Goal: Check status: Check status

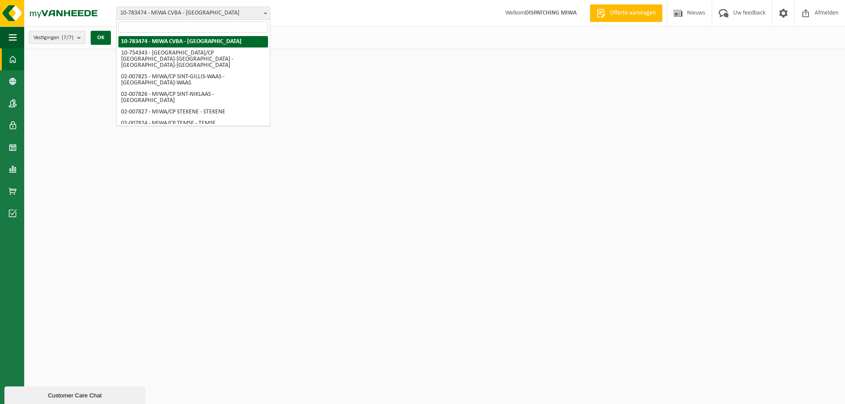
click at [198, 18] on span "10-783474 - MIWA CVBA - [GEOGRAPHIC_DATA]" at bounding box center [193, 13] width 153 height 12
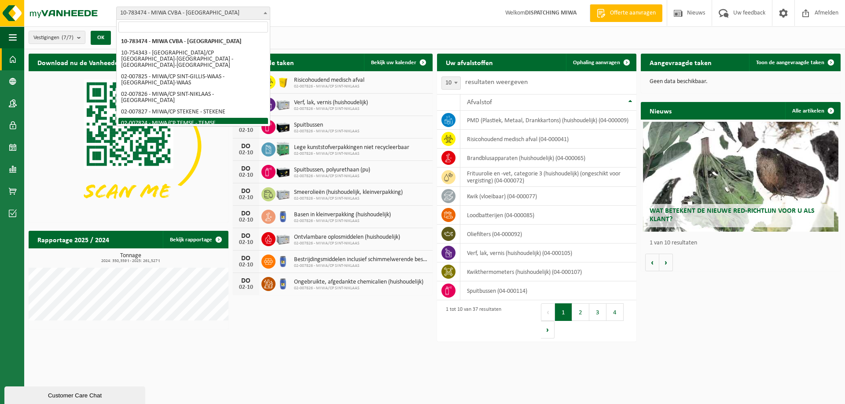
select select "27797"
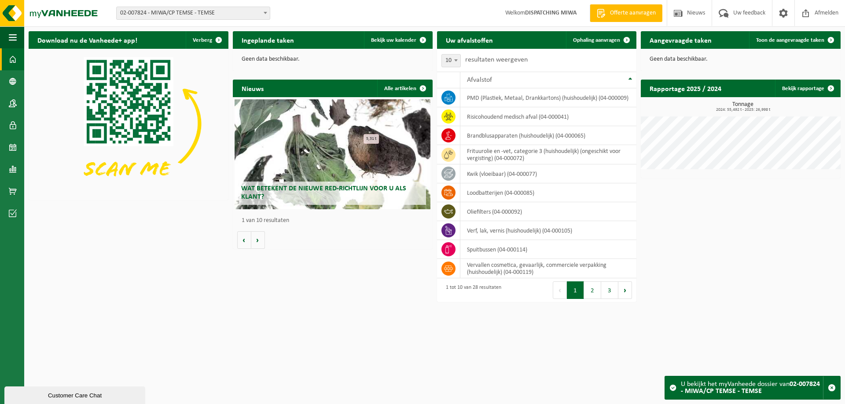
click at [342, 43] on div "Ingeplande taken Bekijk uw kalender" at bounding box center [333, 40] width 200 height 18
click at [391, 42] on span "Bekijk uw kalender" at bounding box center [393, 40] width 45 height 6
